Goal: Transaction & Acquisition: Purchase product/service

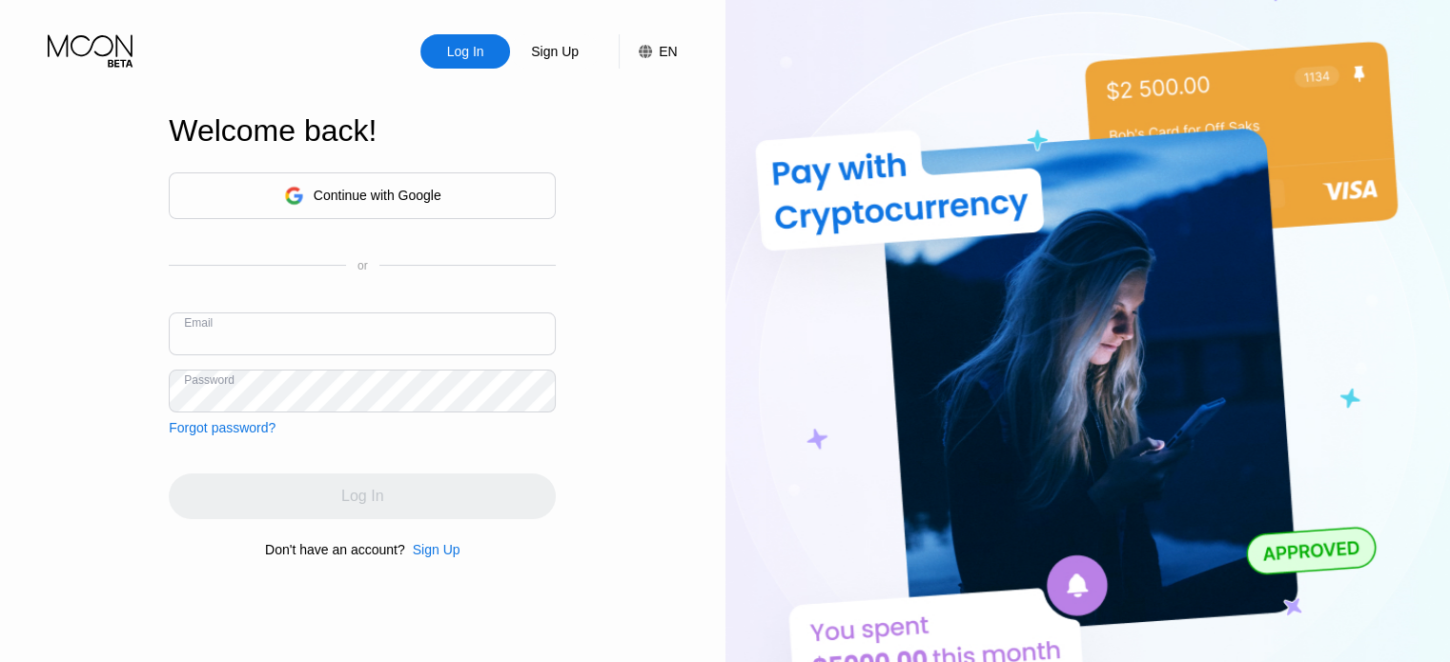
paste input "[EMAIL_ADDRESS][DOMAIN_NAME]"
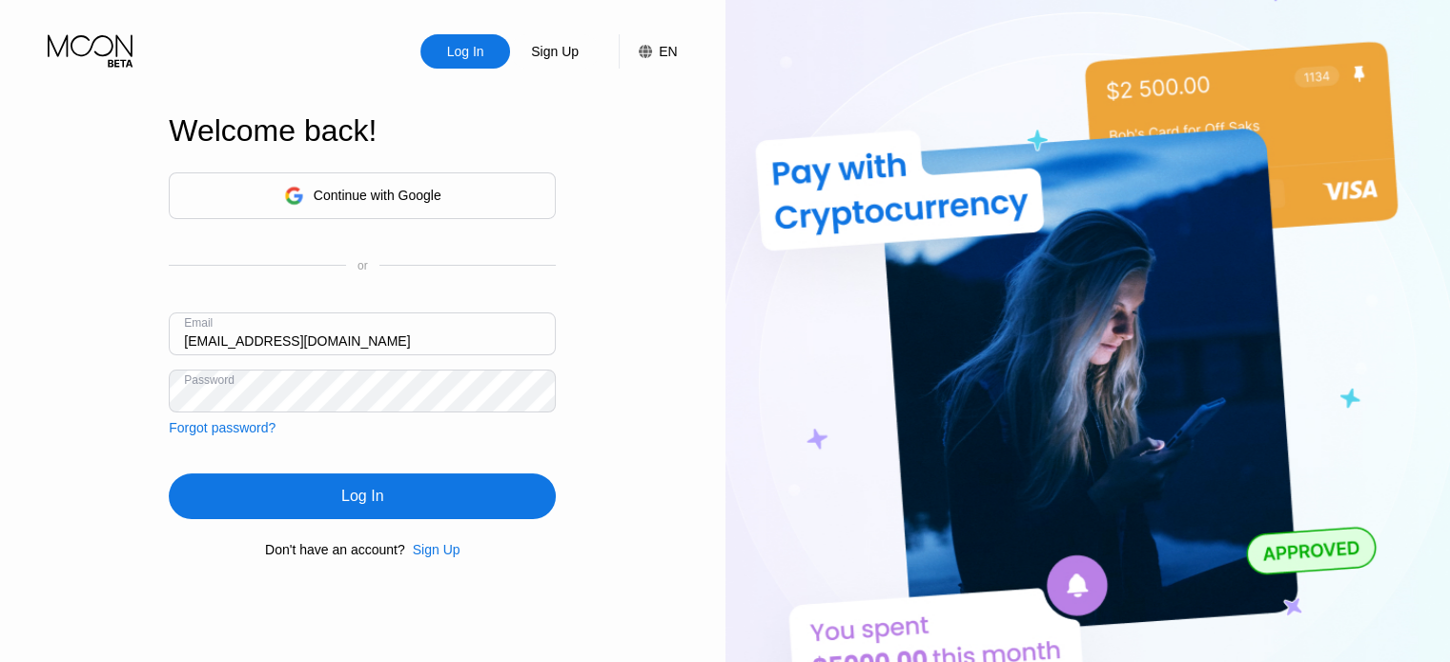
type input "[EMAIL_ADDRESS][DOMAIN_NAME]"
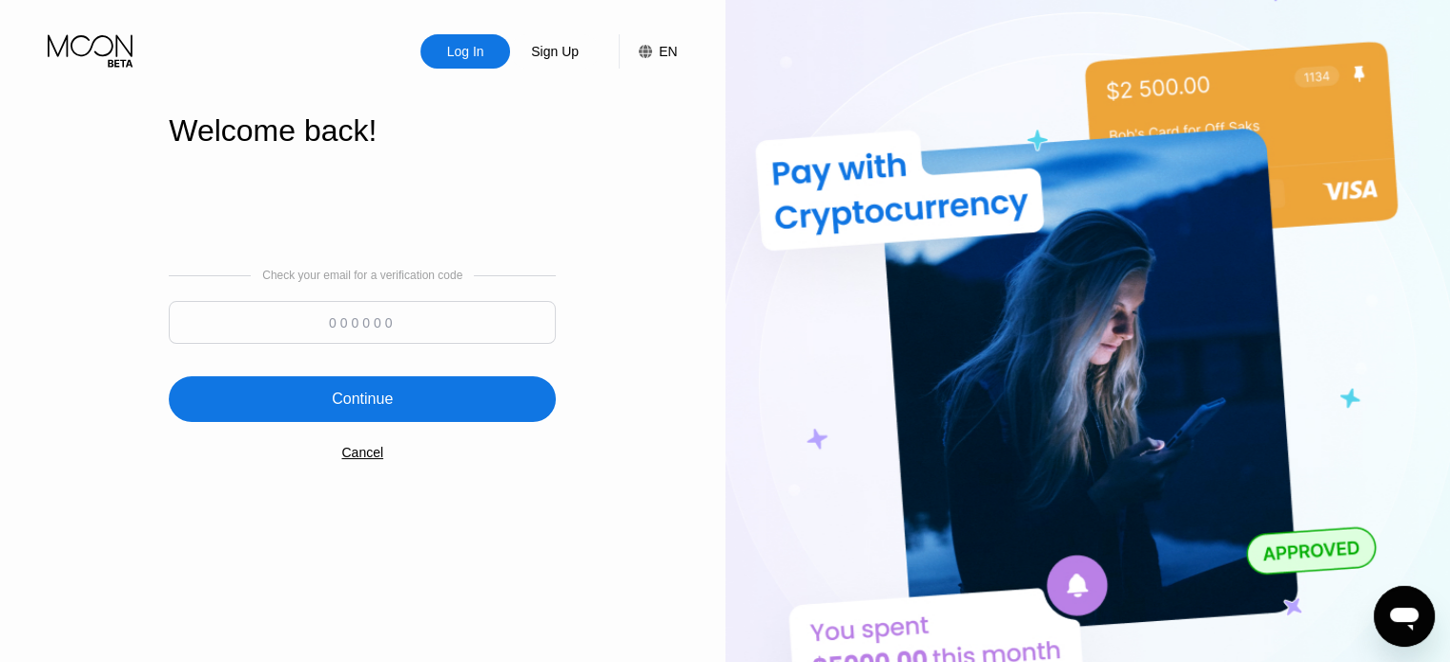
click at [392, 306] on input at bounding box center [362, 322] width 387 height 43
click at [367, 460] on div "Cancel" at bounding box center [362, 452] width 42 height 15
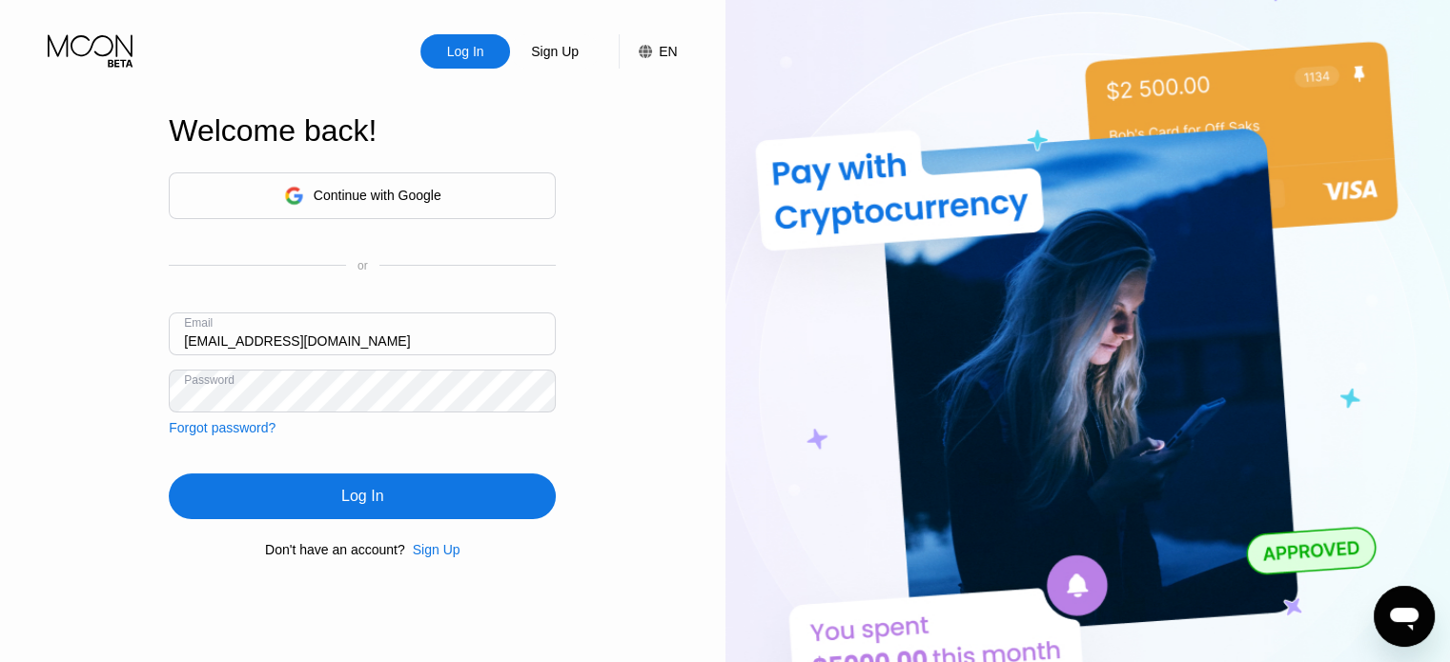
click at [390, 502] on div "Log In" at bounding box center [362, 497] width 387 height 46
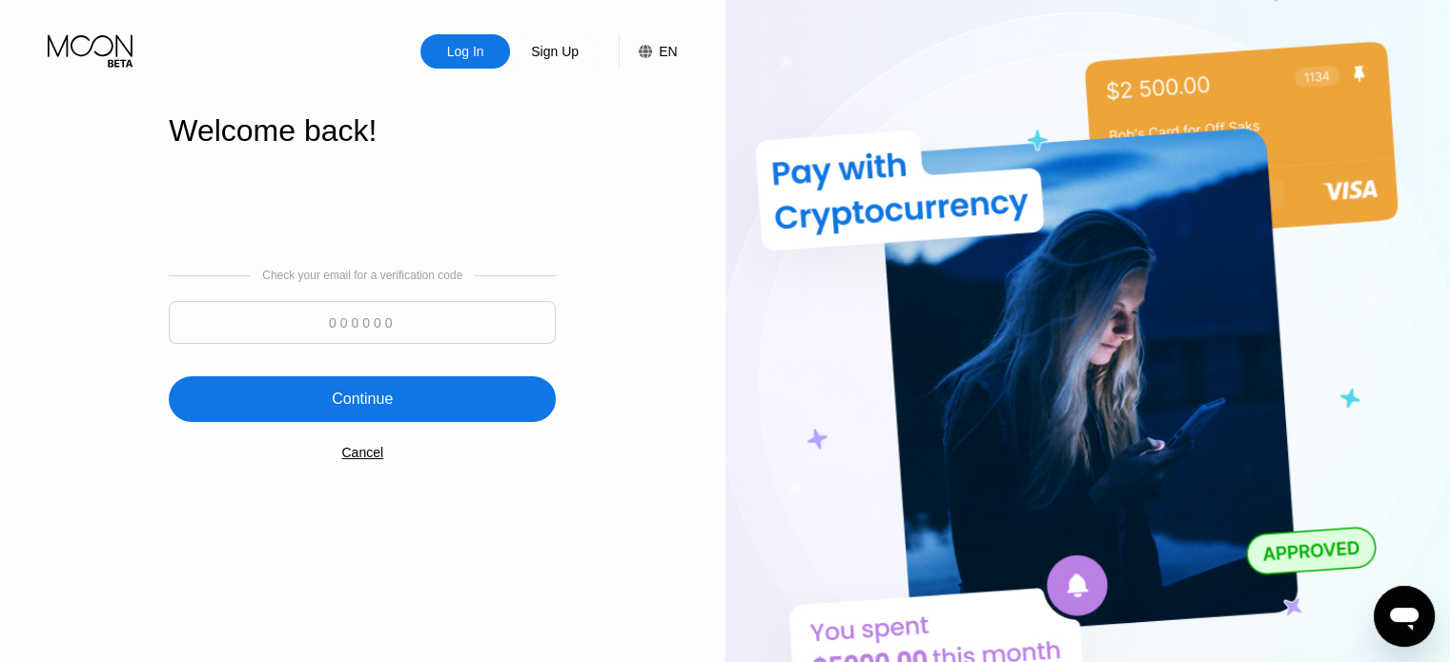
click at [473, 327] on input at bounding box center [362, 322] width 387 height 43
type input "197432"
click at [493, 409] on div "Continue" at bounding box center [362, 399] width 387 height 46
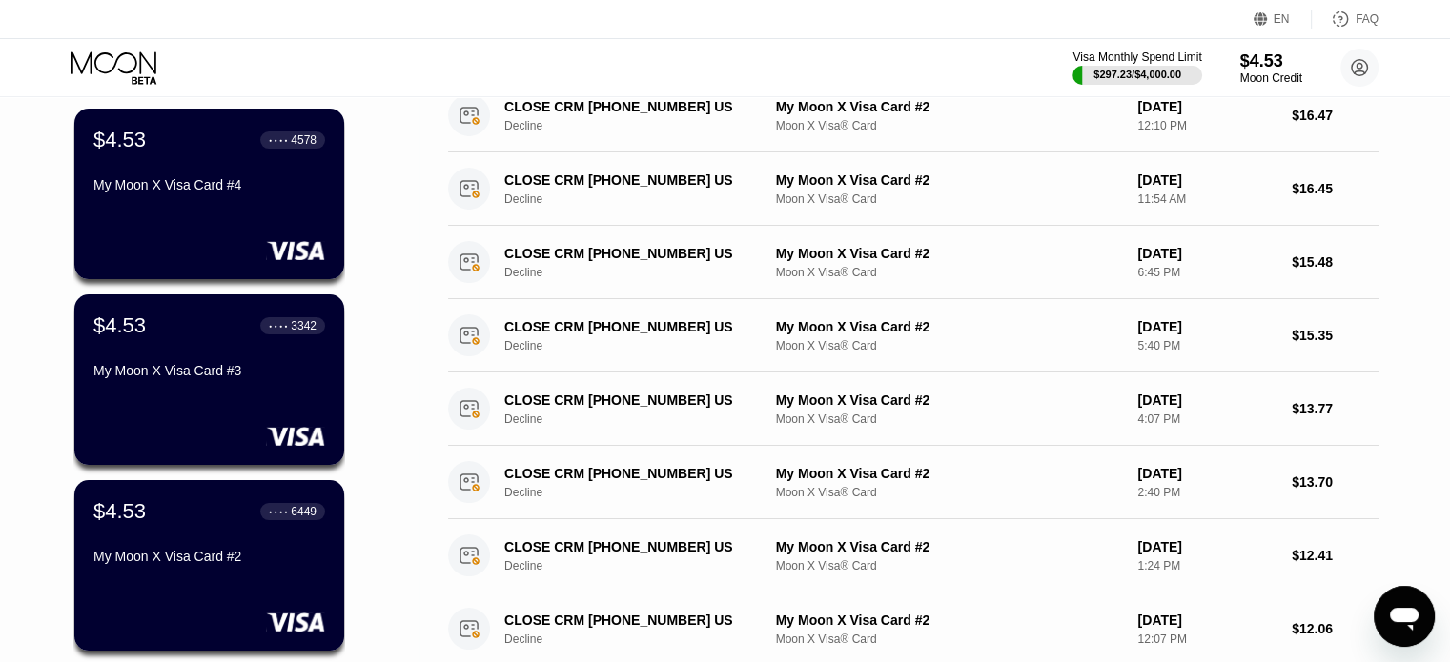
scroll to position [156, 0]
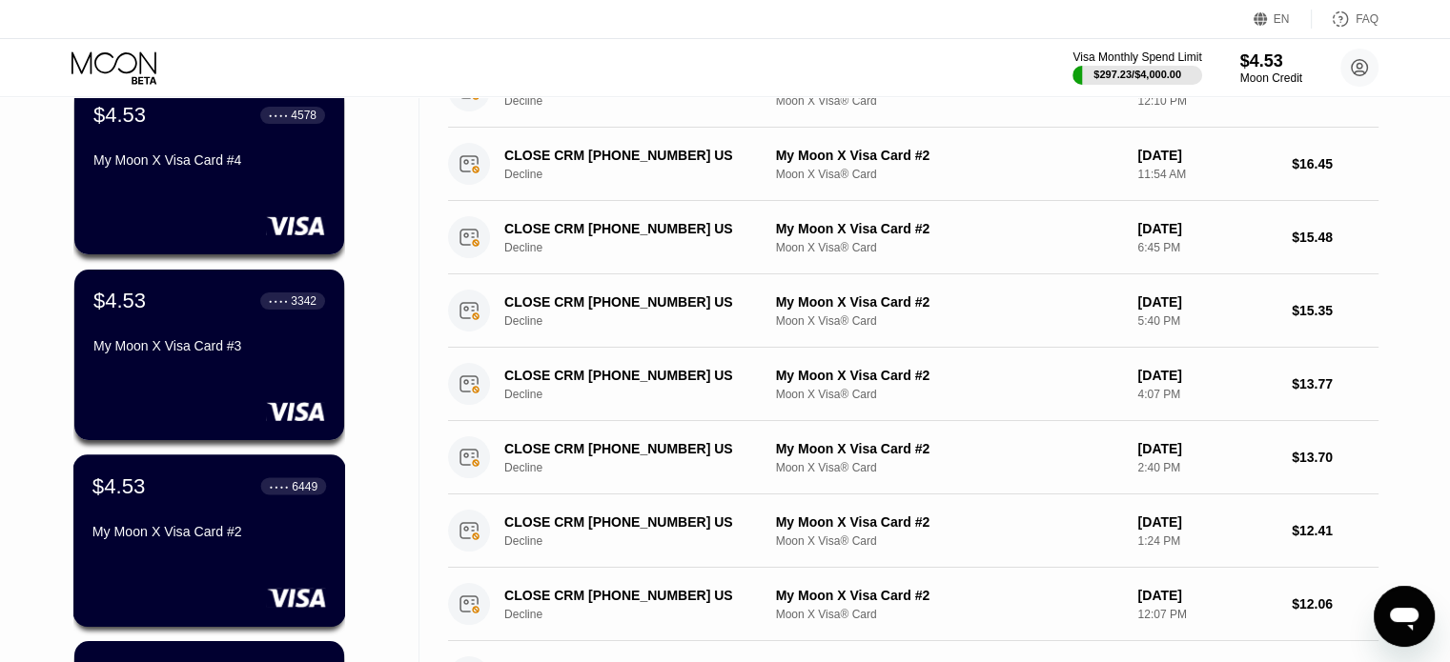
click at [199, 532] on div "My Moon X Visa Card #2" at bounding box center [209, 531] width 234 height 15
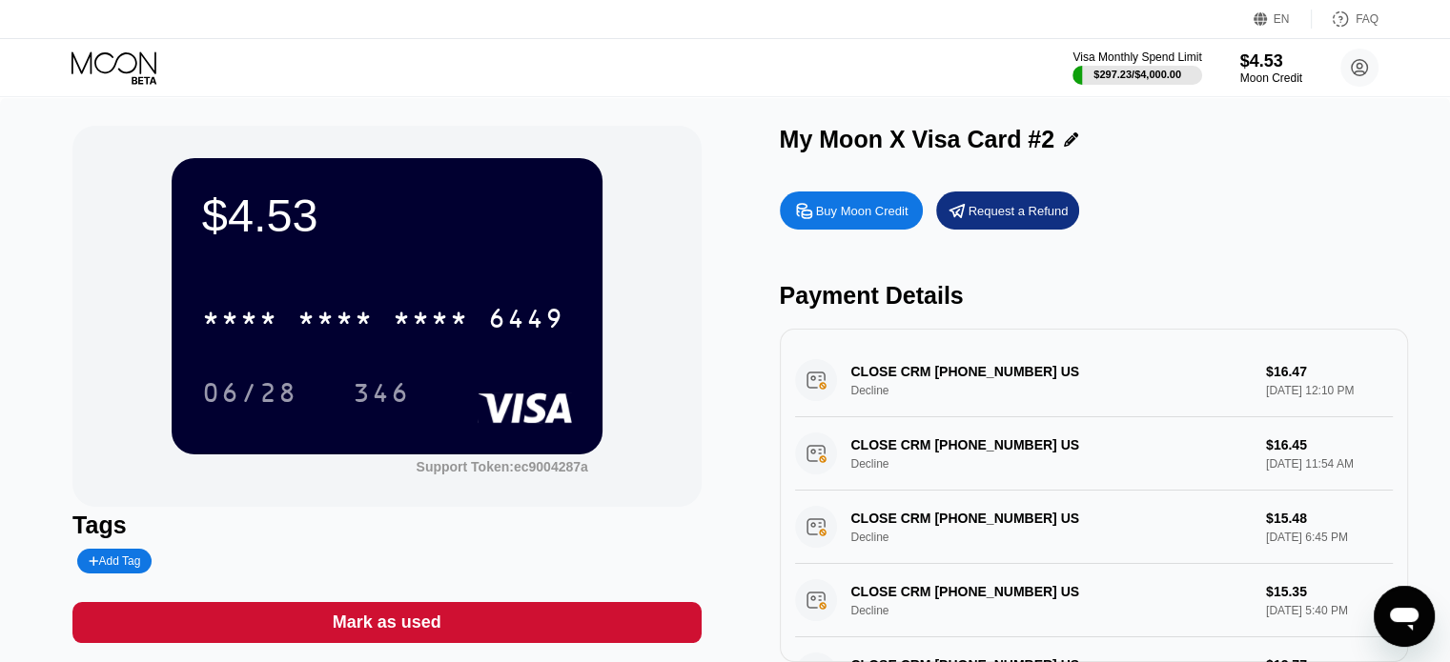
click at [870, 214] on div "Buy Moon Credit" at bounding box center [862, 211] width 92 height 16
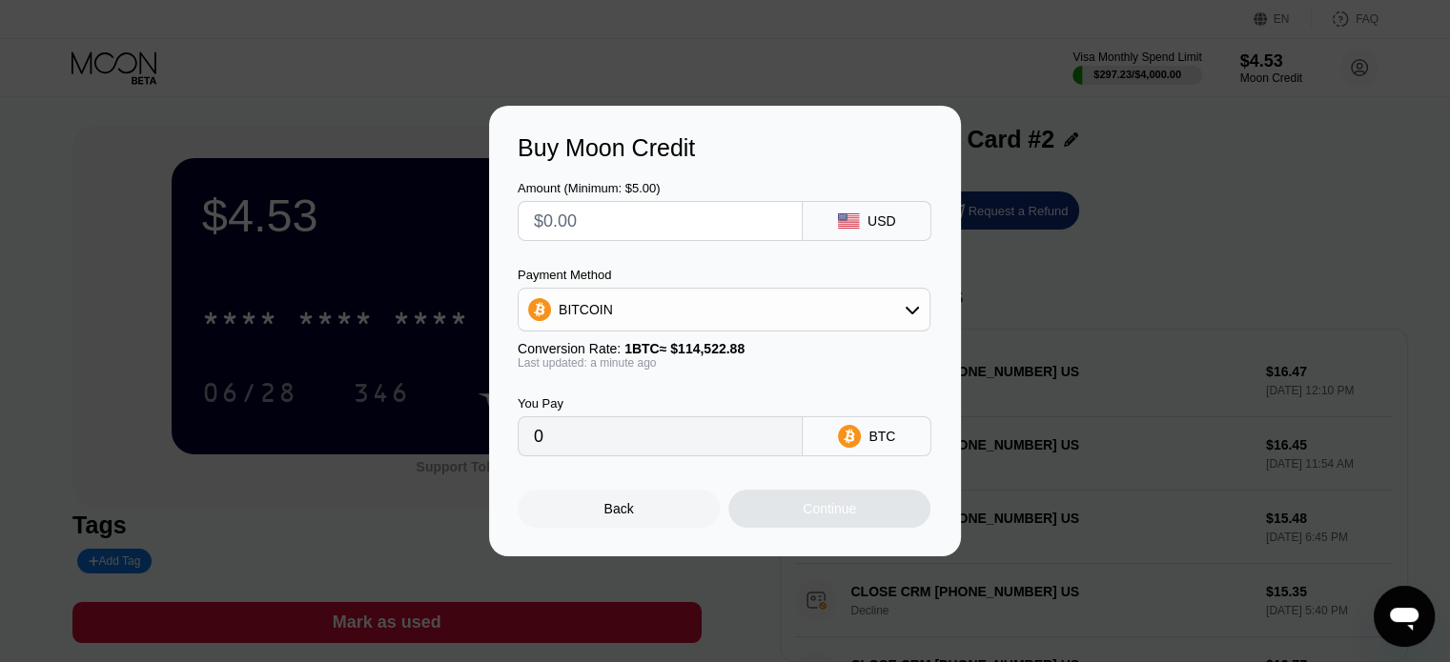
click at [610, 310] on div "BITCOIN" at bounding box center [723, 310] width 411 height 38
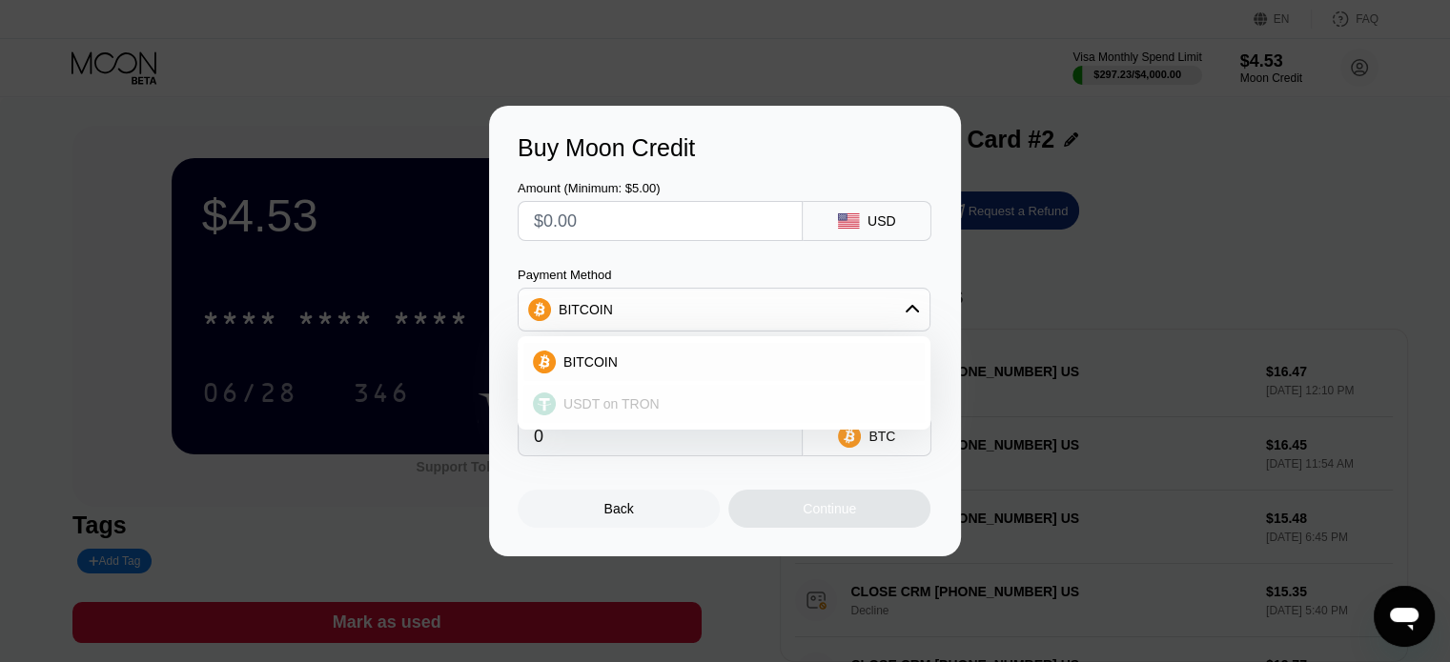
click at [645, 412] on span "USDT on TRON" at bounding box center [611, 403] width 96 height 15
type input "0.00"
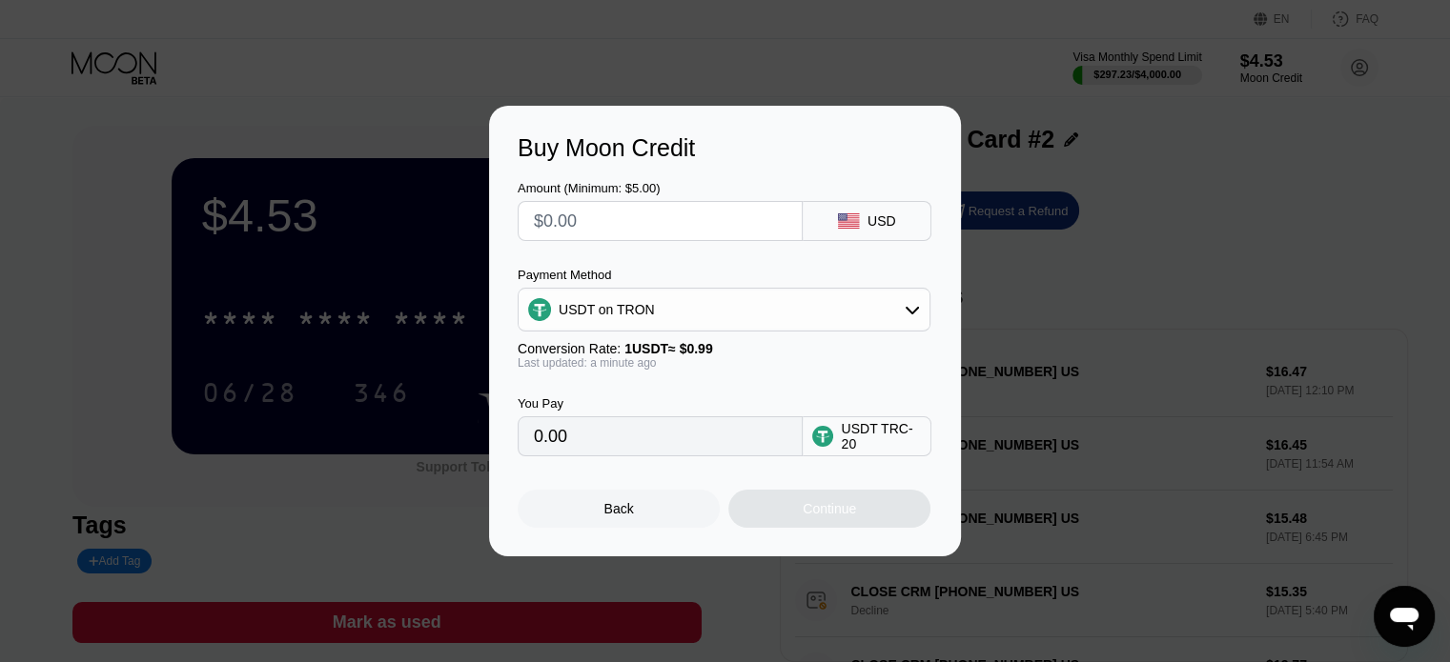
click at [615, 231] on input "text" at bounding box center [660, 221] width 253 height 38
type input "$1"
type input "1.01"
type input "$10"
type input "10.10"
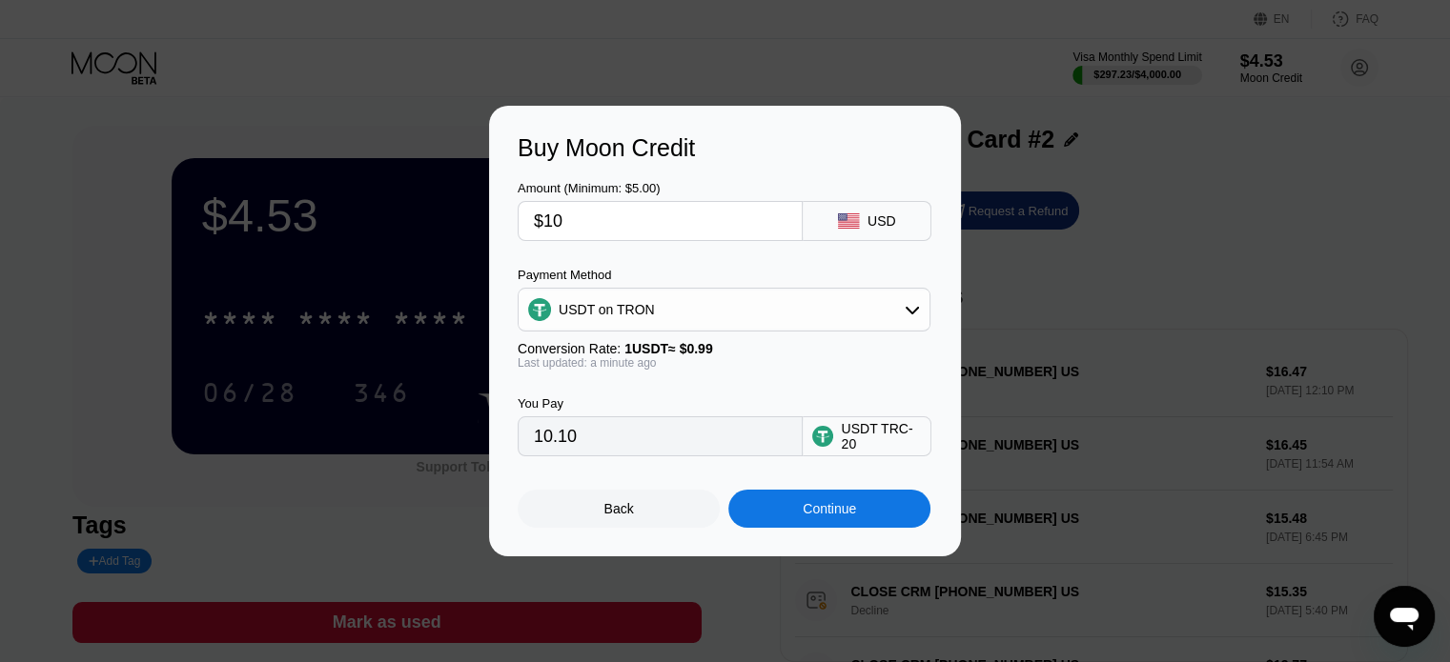
type input "$100"
type input "101.01"
type input "$100"
click at [846, 517] on div "Continue" at bounding box center [829, 508] width 53 height 15
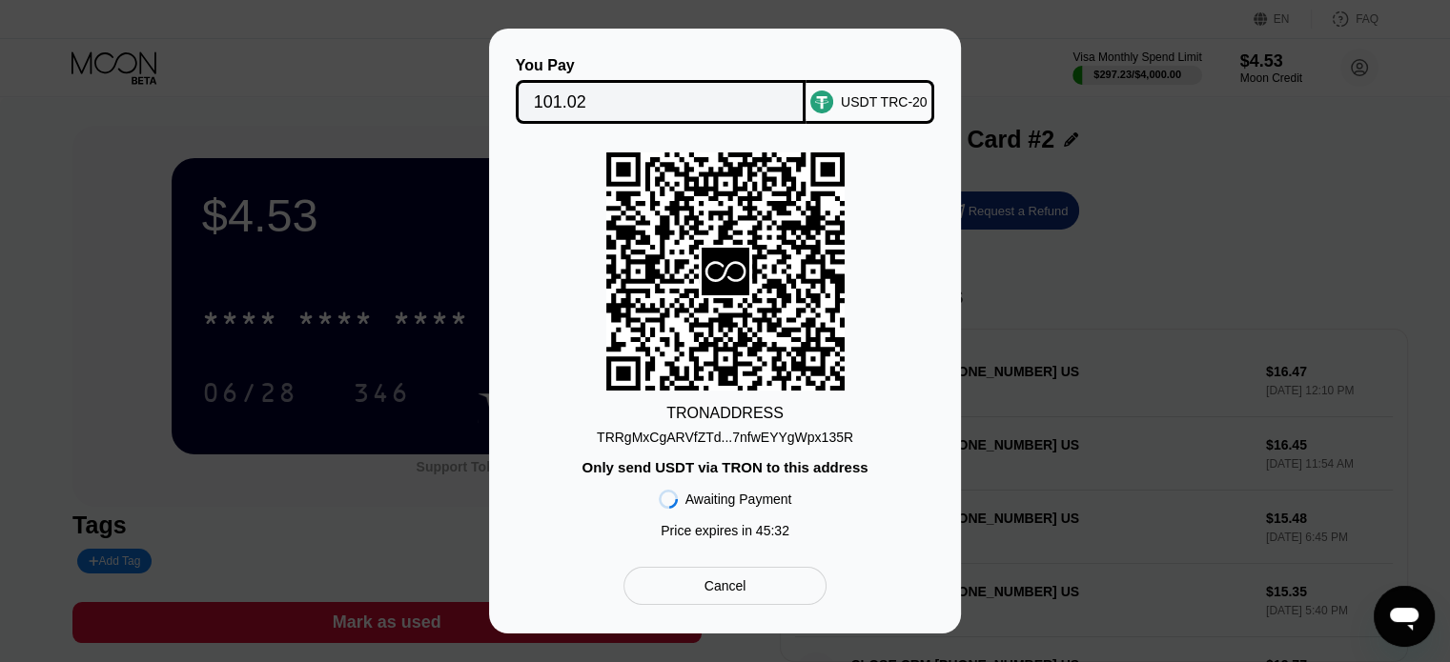
click at [1124, 404] on div "You Pay 101.02 USDT TRC-20 TRON ADDRESS TRRgMxCgARVfZTd...7nfwEYYgWpx135R Only …" at bounding box center [725, 331] width 1450 height 605
drag, startPoint x: 1124, startPoint y: 404, endPoint x: 1110, endPoint y: 392, distance: 18.2
click at [1110, 392] on div "You Pay 101.02 USDT TRC-20 TRON ADDRESS TRRgMxCgARVfZTd...7nfwEYYgWpx135R Only …" at bounding box center [725, 331] width 1450 height 605
click at [933, 396] on div "You Pay 101.02 USDT TRC-20 TRON ADDRESS TRRgMxCgARVfZTd...7nfwEYYgWpx135R Only …" at bounding box center [725, 331] width 472 height 605
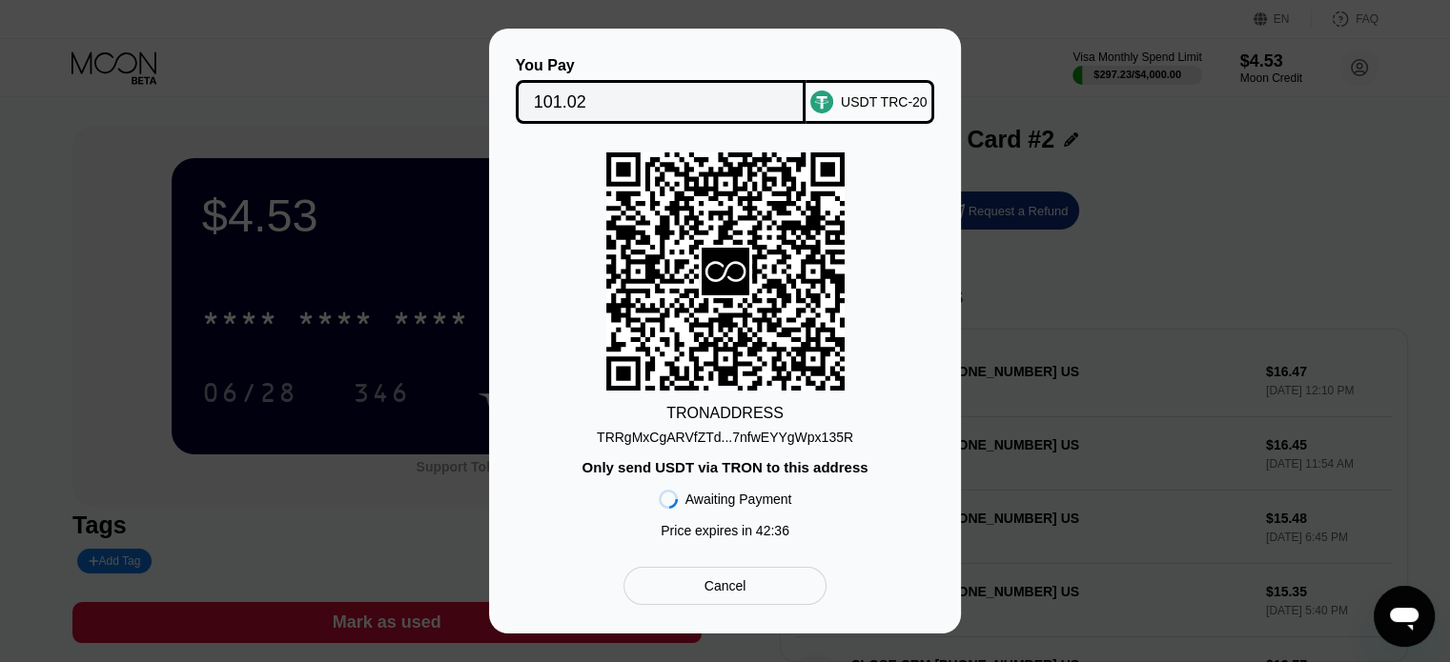
click at [1099, 502] on div "You Pay 101.02 USDT TRC-20 TRON ADDRESS TRRgMxCgARVfZTd...7nfwEYYgWpx135R Only …" at bounding box center [725, 331] width 1450 height 605
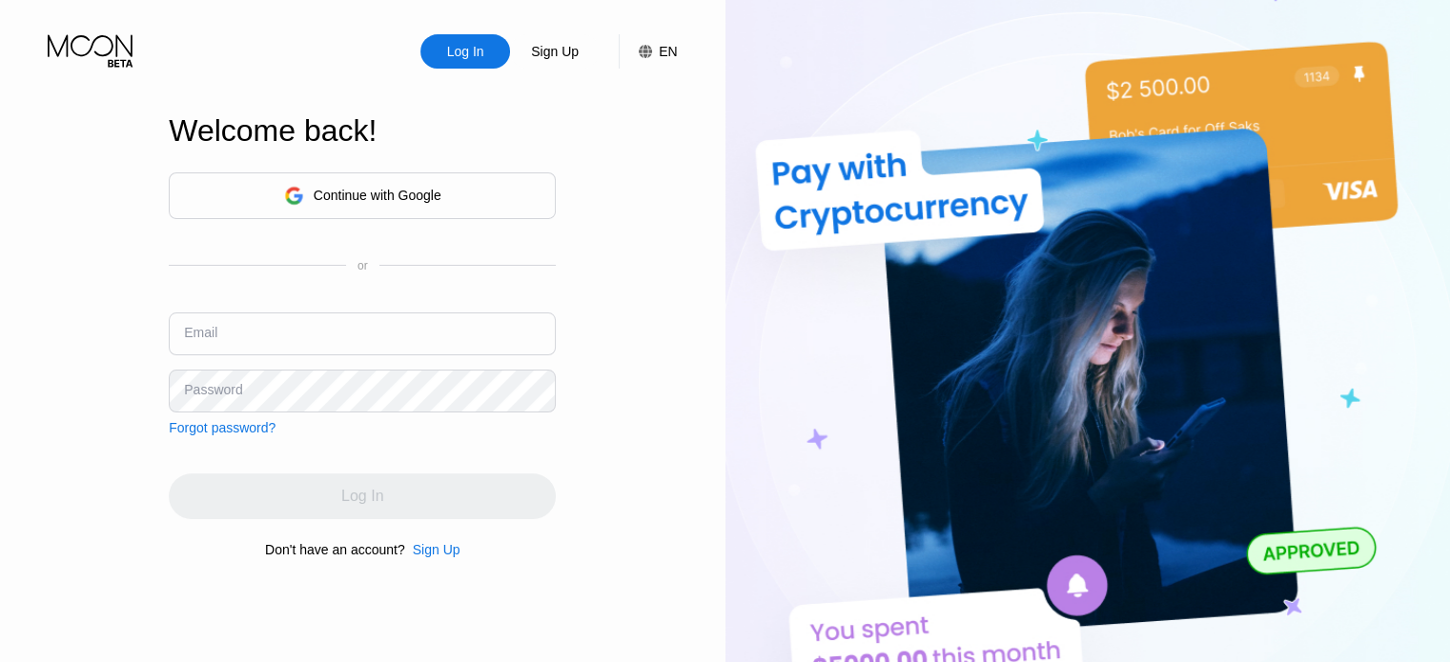
click at [473, 344] on input "text" at bounding box center [362, 334] width 387 height 43
paste input "[EMAIL_ADDRESS][DOMAIN_NAME]"
type input "[EMAIL_ADDRESS][DOMAIN_NAME]"
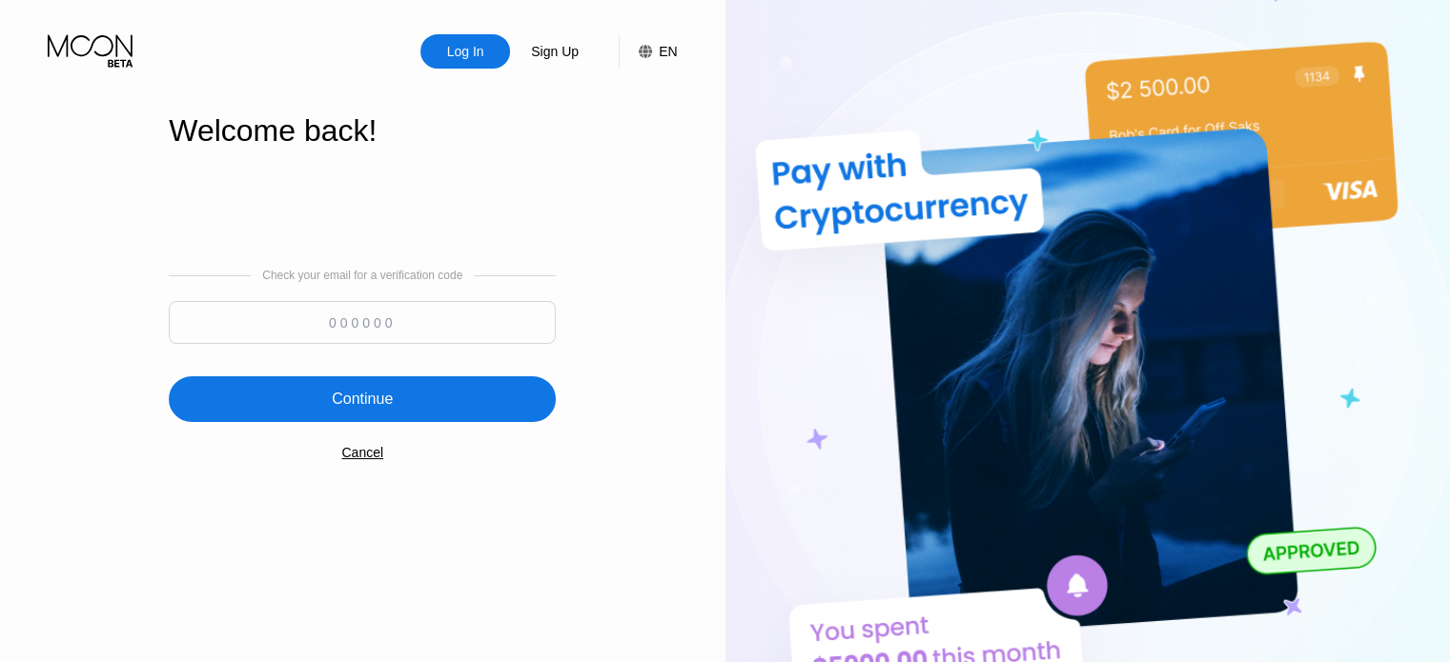
click at [385, 335] on input at bounding box center [362, 322] width 387 height 43
type input "300147"
click at [501, 396] on div "Continue" at bounding box center [362, 399] width 387 height 46
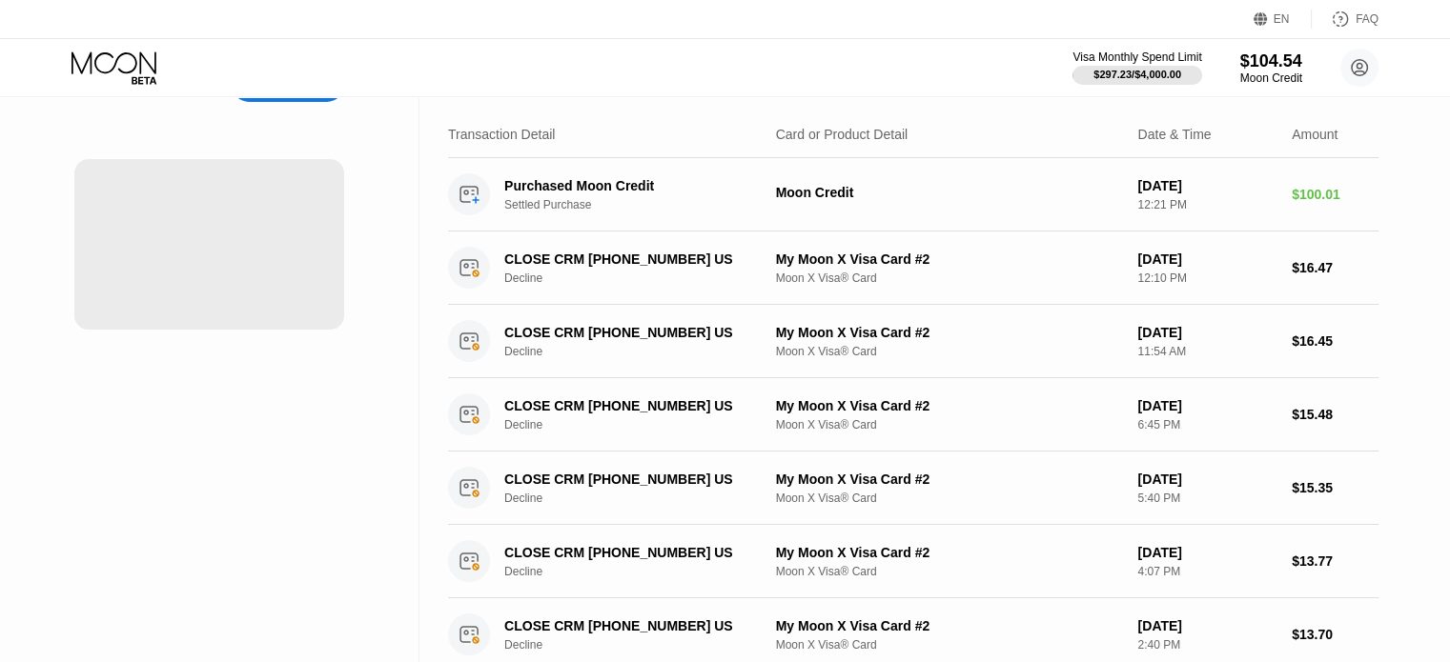
scroll to position [77, 0]
